Goal: Information Seeking & Learning: Learn about a topic

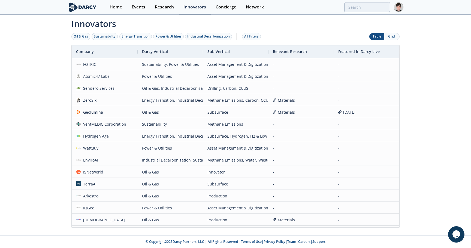
click at [390, 34] on button "Grid" at bounding box center [391, 36] width 15 height 7
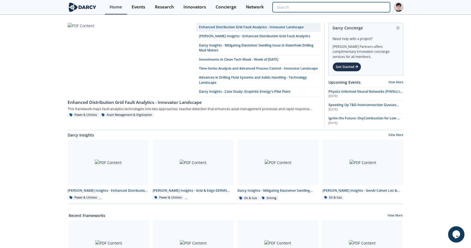
click at [352, 8] on input "search" at bounding box center [330, 7] width 117 height 10
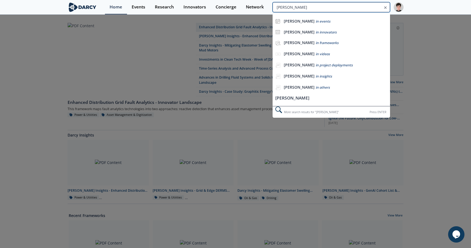
type input "[PERSON_NAME]"
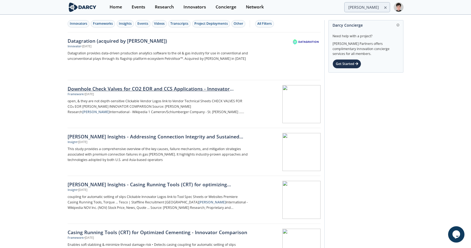
click at [211, 89] on div "Downhole Check Valves for CO2 EOR and CCS Applications - Innovator Comparison" at bounding box center [158, 88] width 180 height 7
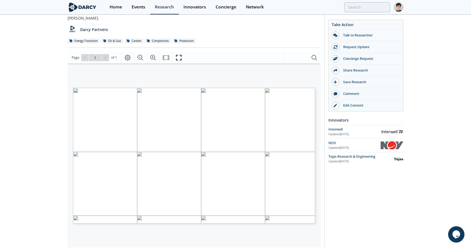
scroll to position [48, 0]
click at [108, 149] on span "Optimax Injection" at bounding box center [109, 150] width 22 height 2
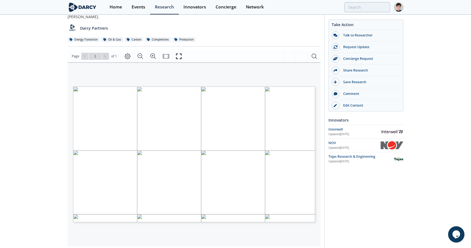
click at [178, 53] on icon "Fullscreen" at bounding box center [178, 56] width 7 height 7
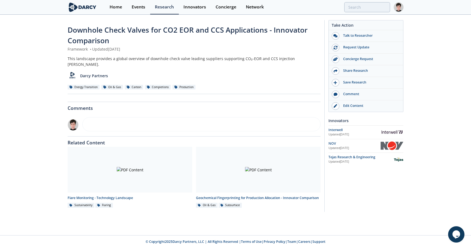
scroll to position [0, 0]
